Goal: Check status: Check status

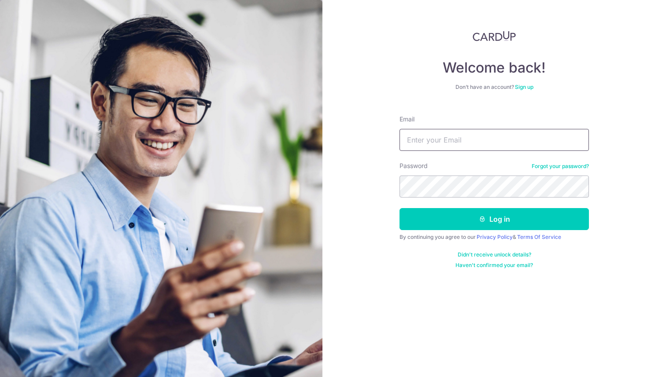
click at [483, 140] on input "Email" at bounding box center [493, 140] width 189 height 22
type input "[EMAIL_ADDRESS][DOMAIN_NAME]"
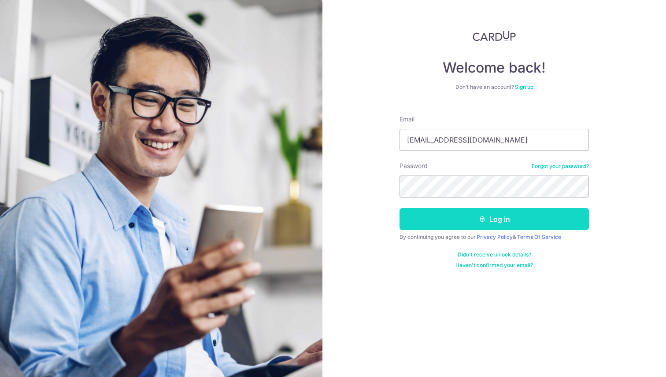
click at [448, 217] on button "Log in" at bounding box center [493, 219] width 189 height 22
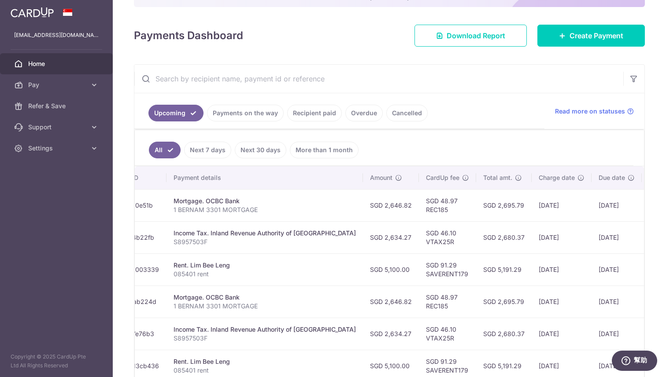
scroll to position [0, 177]
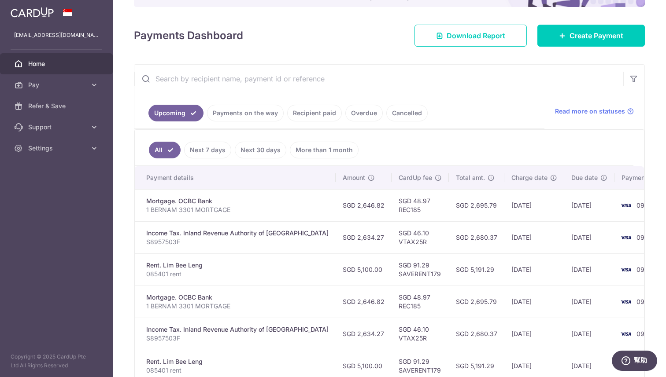
click at [345, 210] on td "SGD 2,646.82" at bounding box center [363, 205] width 56 height 32
click at [345, 207] on td "SGD 2,646.82" at bounding box center [363, 205] width 56 height 32
copy td "2,646.82"
click at [449, 205] on td "SGD 2,695.79" at bounding box center [476, 205] width 55 height 32
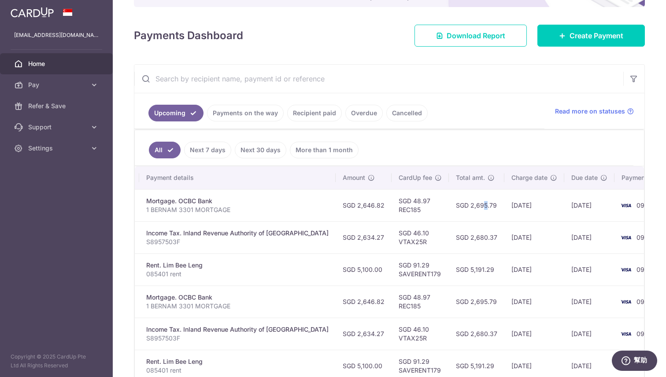
click at [449, 205] on td "SGD 2,695.79" at bounding box center [476, 205] width 55 height 32
click at [504, 205] on td "[DATE]" at bounding box center [534, 205] width 60 height 32
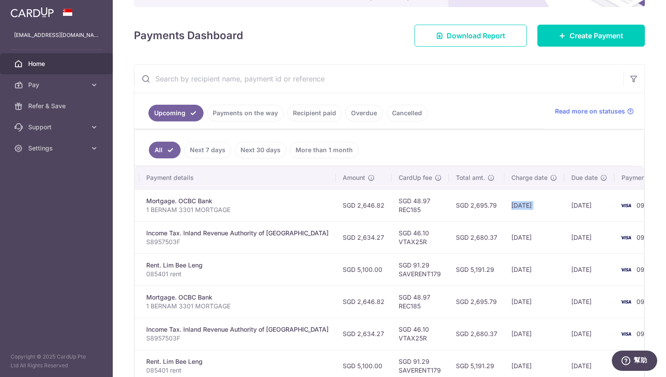
click at [504, 205] on td "[DATE]" at bounding box center [534, 205] width 60 height 32
click at [504, 243] on td "[DATE]" at bounding box center [534, 237] width 60 height 32
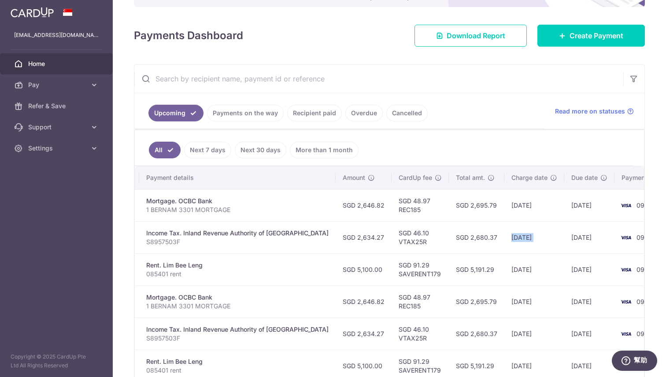
click at [504, 243] on td "[DATE]" at bounding box center [534, 237] width 60 height 32
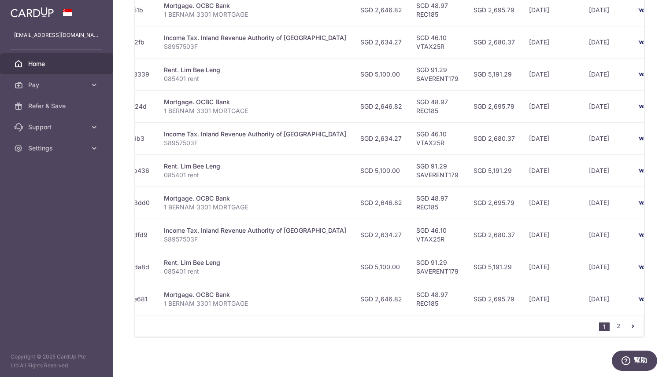
scroll to position [303, 0]
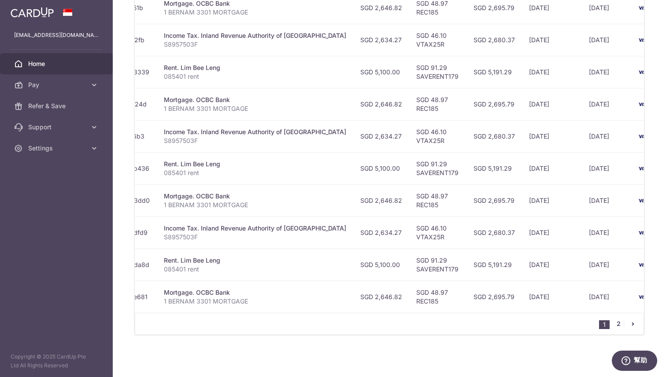
click at [617, 326] on link "2" at bounding box center [618, 324] width 11 height 11
